Goal: Task Accomplishment & Management: Use online tool/utility

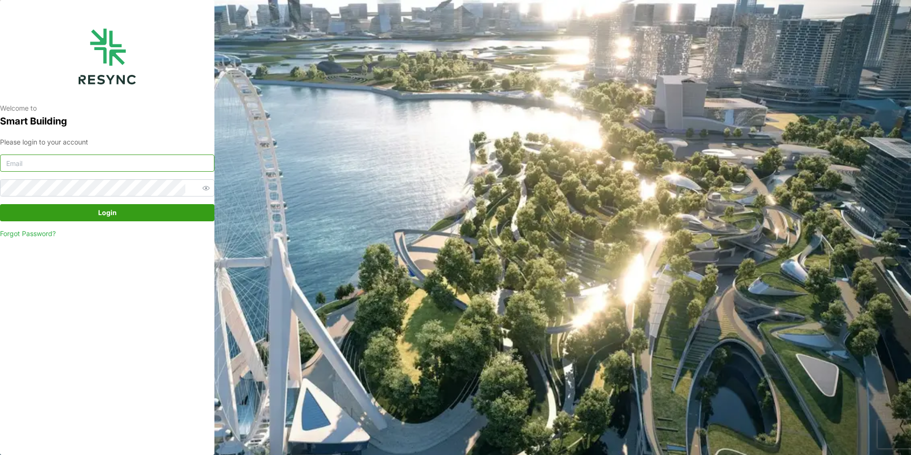
click at [149, 162] on input at bounding box center [107, 162] width 214 height 17
type input "[EMAIL_ADDRESS][DOMAIN_NAME]"
click at [0, 204] on button "Login" at bounding box center [107, 212] width 214 height 17
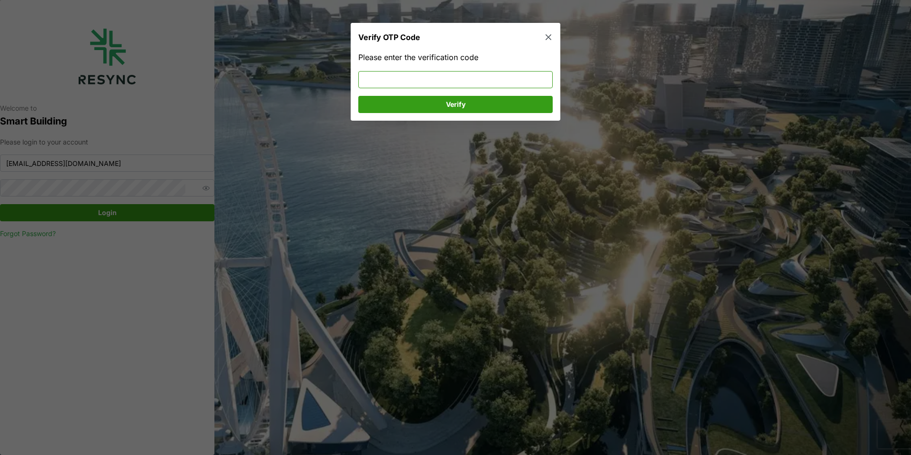
click at [451, 85] on input at bounding box center [455, 79] width 194 height 17
type input "808381"
click at [478, 113] on div "Please enter the verification code 808381 Verify" at bounding box center [456, 85] width 210 height 69
click at [475, 106] on span "Verify" at bounding box center [455, 104] width 176 height 16
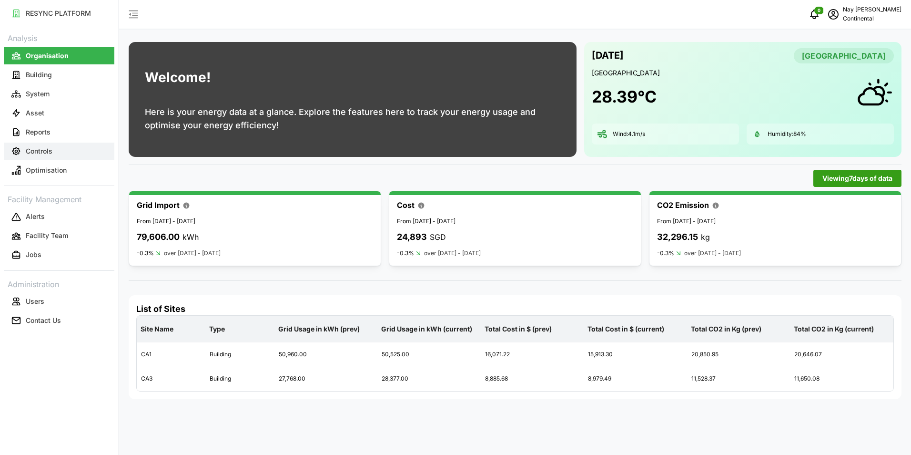
click at [39, 154] on p "Controls" at bounding box center [39, 151] width 27 height 10
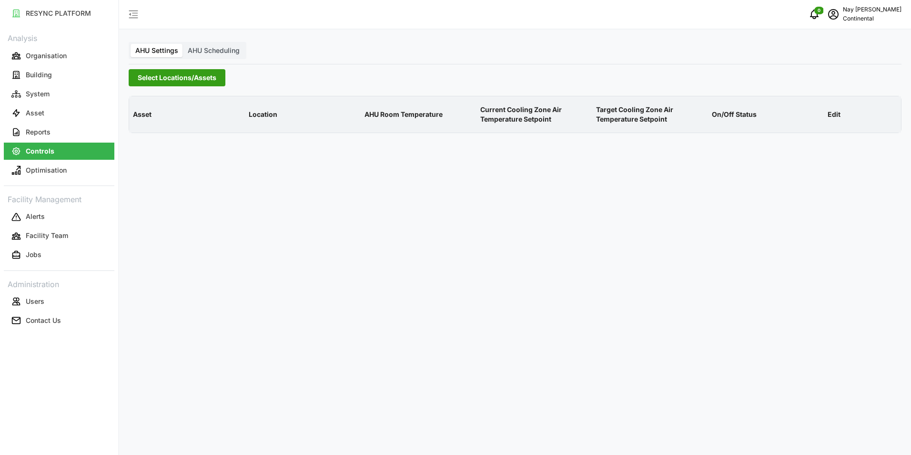
click at [144, 77] on span "Select Locations/Assets" at bounding box center [177, 78] width 79 height 16
click at [142, 119] on icon at bounding box center [141, 121] width 8 height 8
click at [145, 136] on icon at bounding box center [149, 135] width 8 height 8
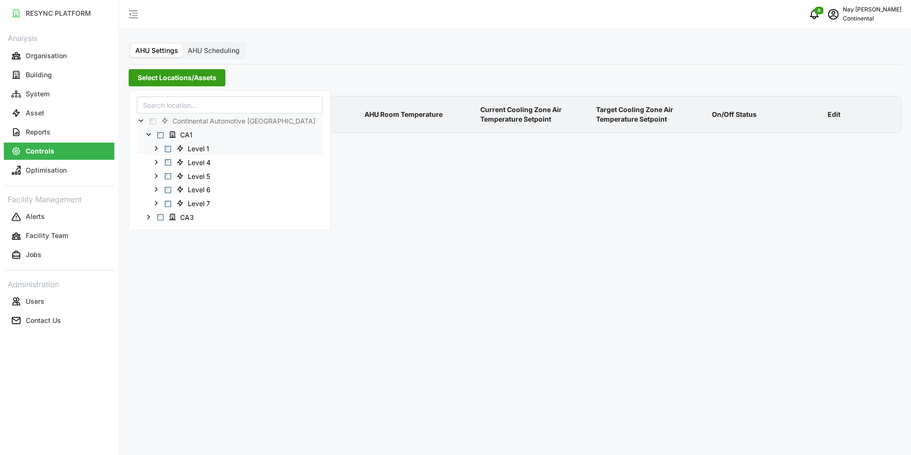
click at [166, 148] on span "Select Level 1" at bounding box center [168, 148] width 6 height 6
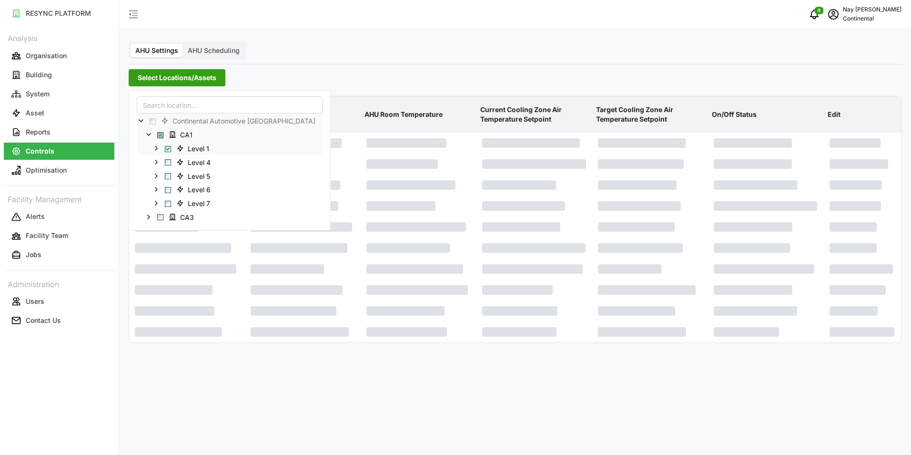
click at [166, 148] on span "Select Level 1" at bounding box center [168, 148] width 6 height 6
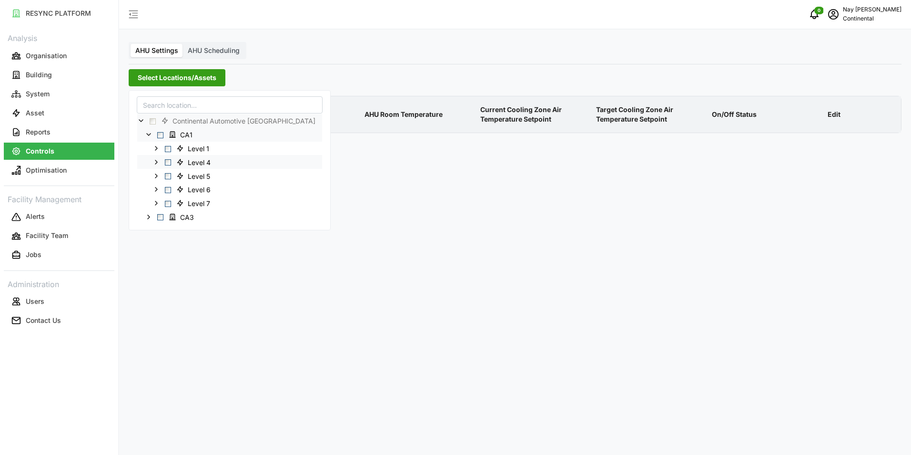
click at [169, 164] on span "Select Level 4" at bounding box center [168, 162] width 6 height 6
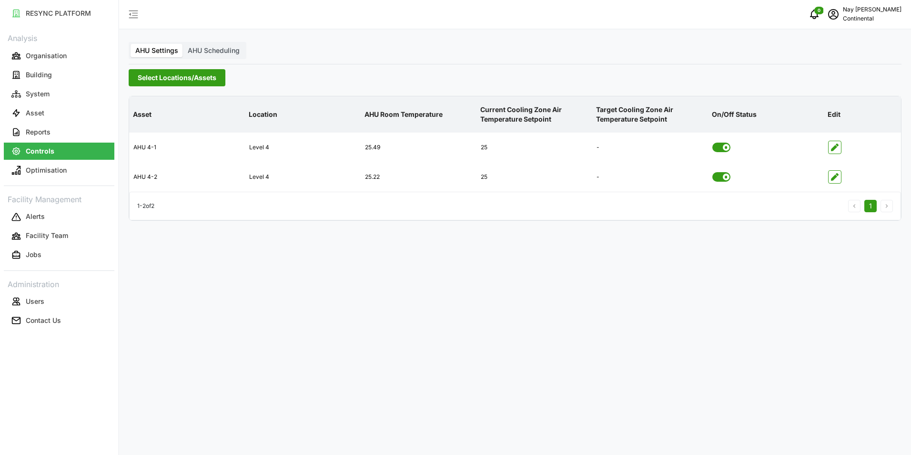
click at [344, 86] on div "Select Locations/Assets" at bounding box center [515, 77] width 773 height 17
click at [839, 177] on span "button" at bounding box center [835, 177] width 12 height 12
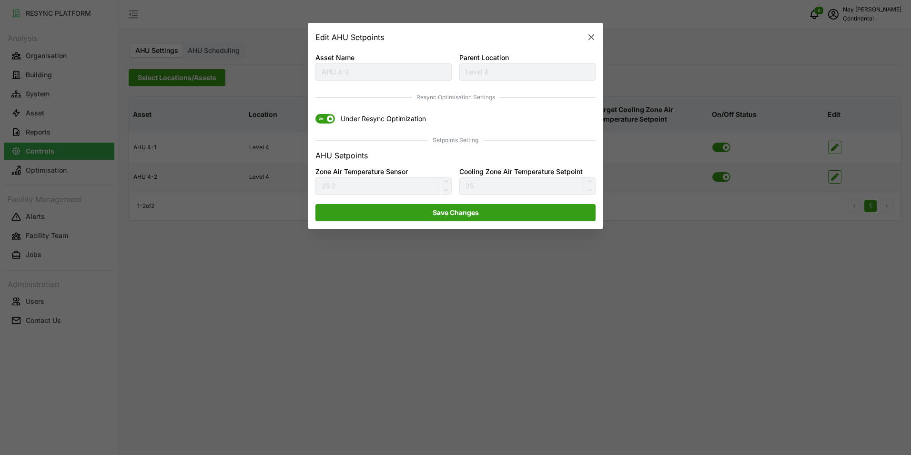
click at [600, 372] on div at bounding box center [455, 227] width 911 height 455
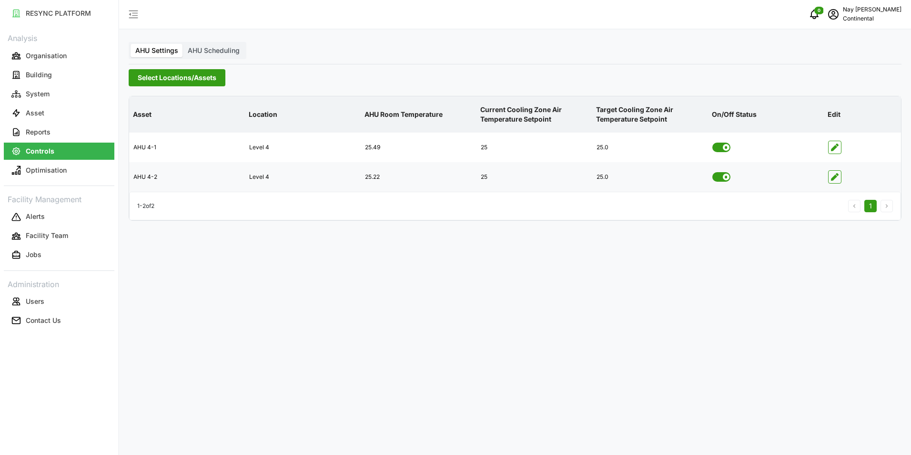
click at [192, 78] on span "Select Locations/Assets" at bounding box center [177, 78] width 79 height 16
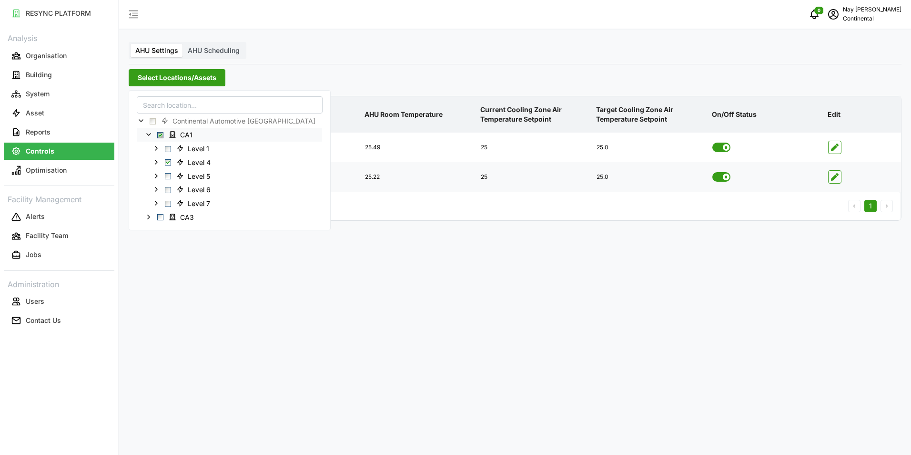
click at [159, 133] on span "Select CA1" at bounding box center [160, 134] width 6 height 6
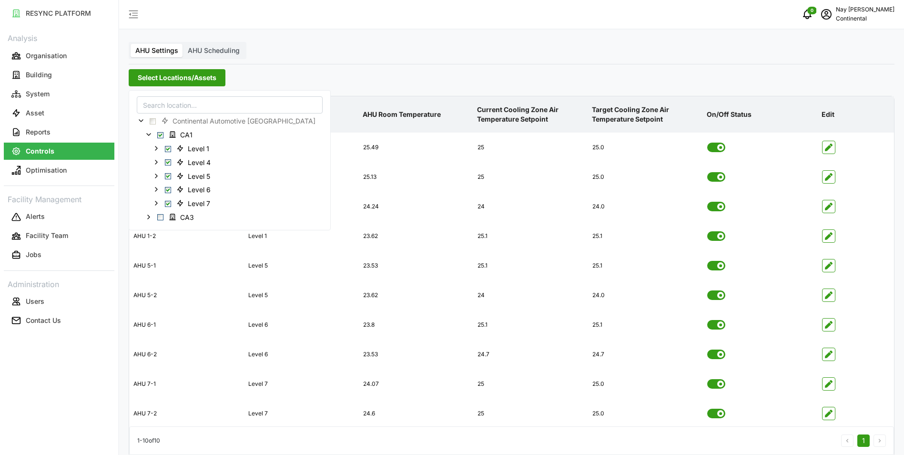
click at [376, 70] on div "Select Locations/Assets" at bounding box center [512, 77] width 766 height 17
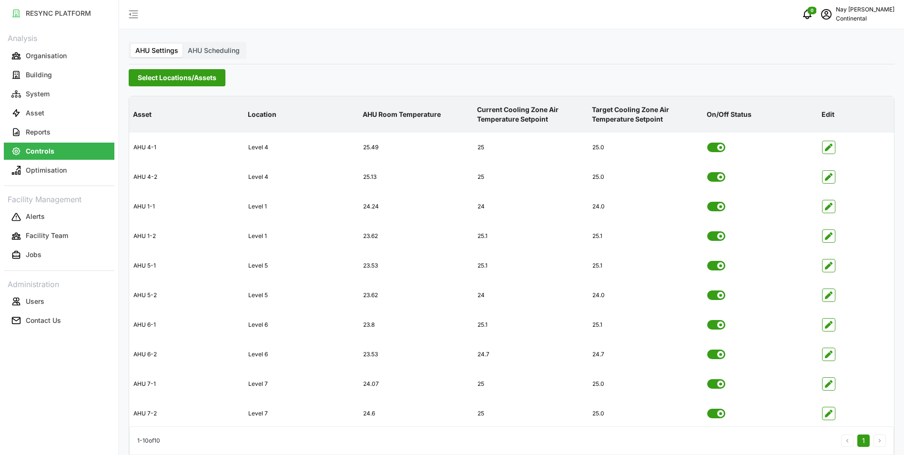
click at [317, 71] on div "Select Locations/Assets" at bounding box center [512, 77] width 766 height 17
click at [354, 49] on div "AHU Settings AHU Scheduling Select Locations/Assets Asset Location AHU Room Tem…" at bounding box center [511, 233] width 785 height 466
